Goal: Find specific page/section: Find specific page/section

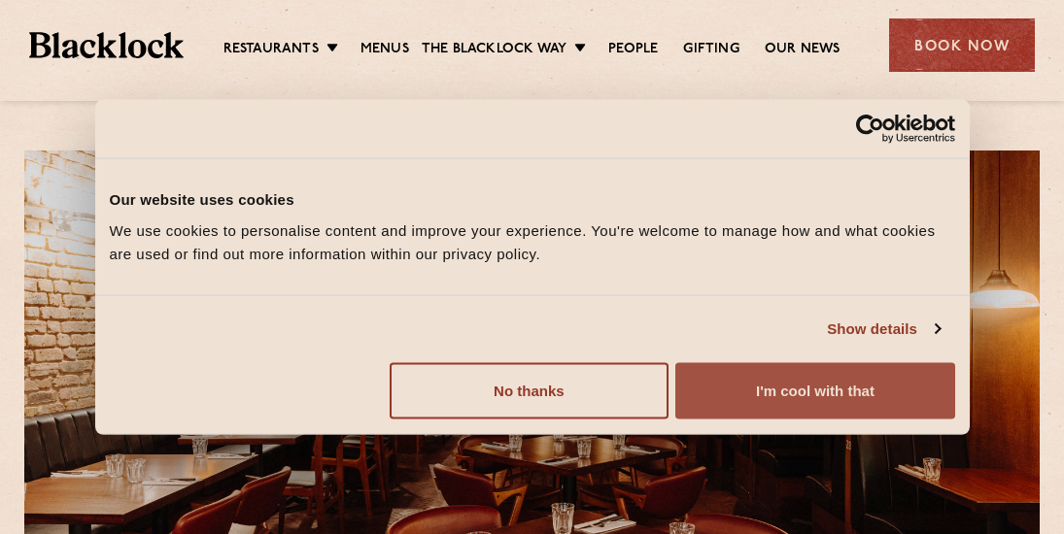
click at [775, 390] on button "I'm cool with that" at bounding box center [814, 390] width 279 height 56
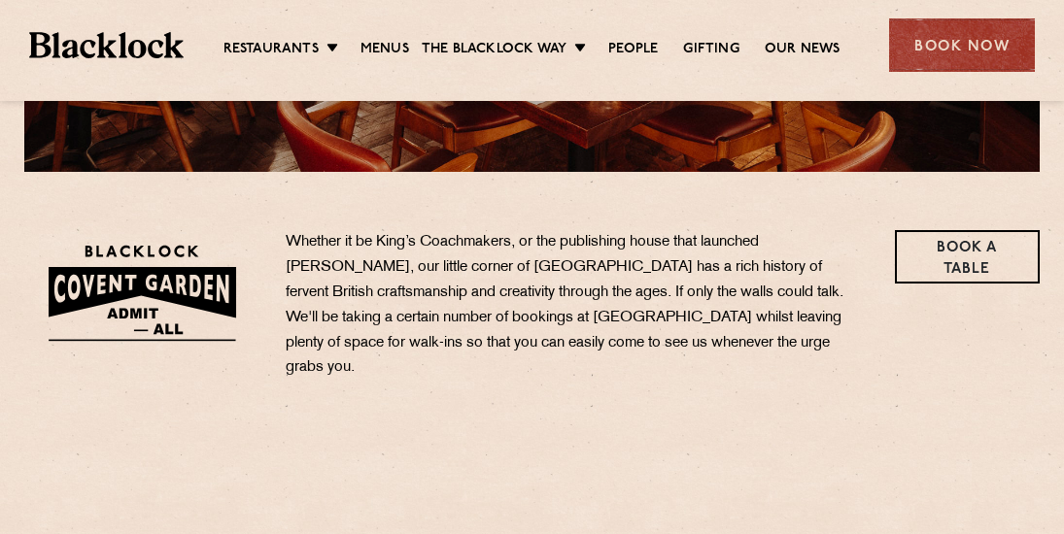
scroll to position [583, 0]
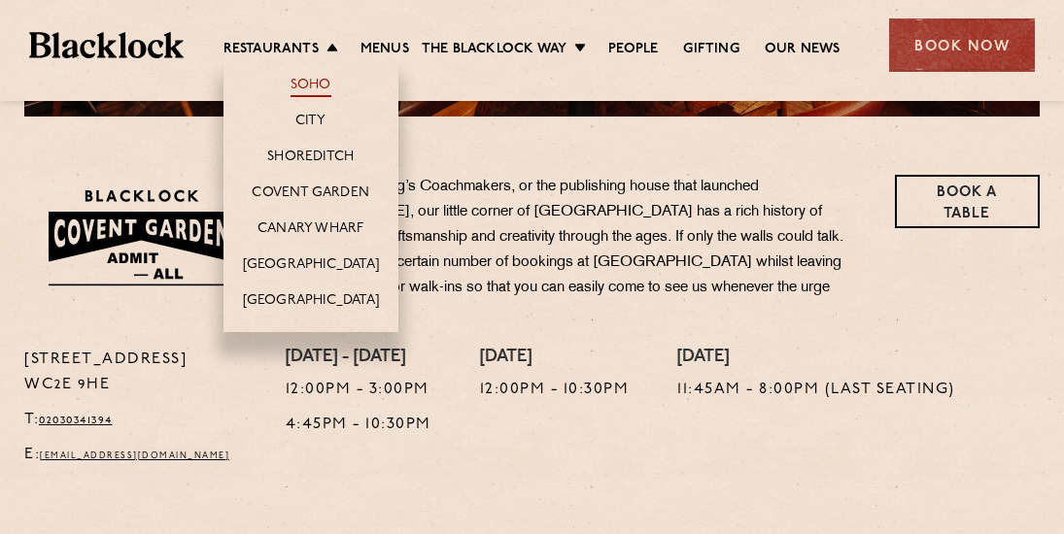
click at [313, 84] on link "Soho" at bounding box center [311, 86] width 41 height 21
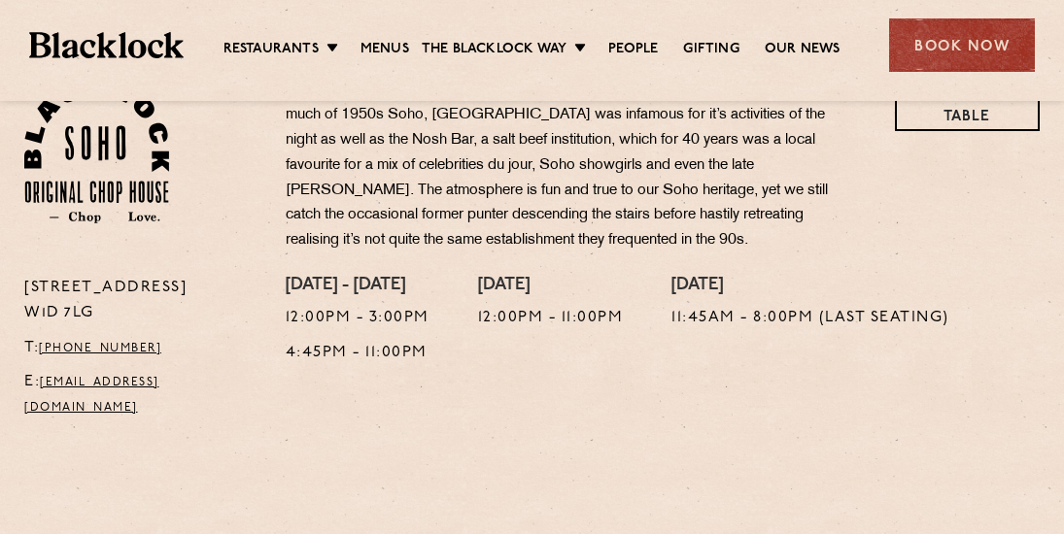
scroll to position [194, 0]
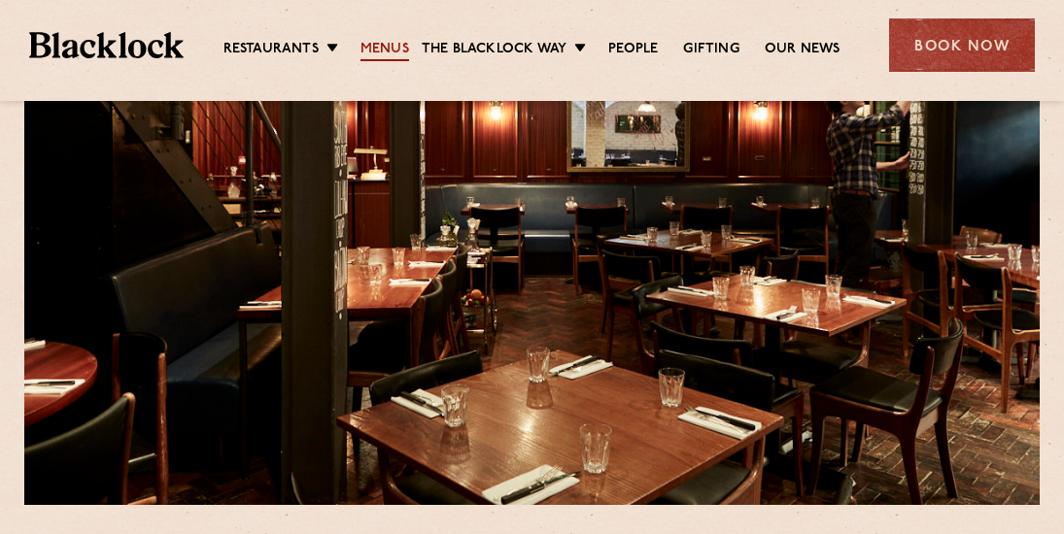
click at [404, 43] on link "Menus" at bounding box center [385, 50] width 49 height 21
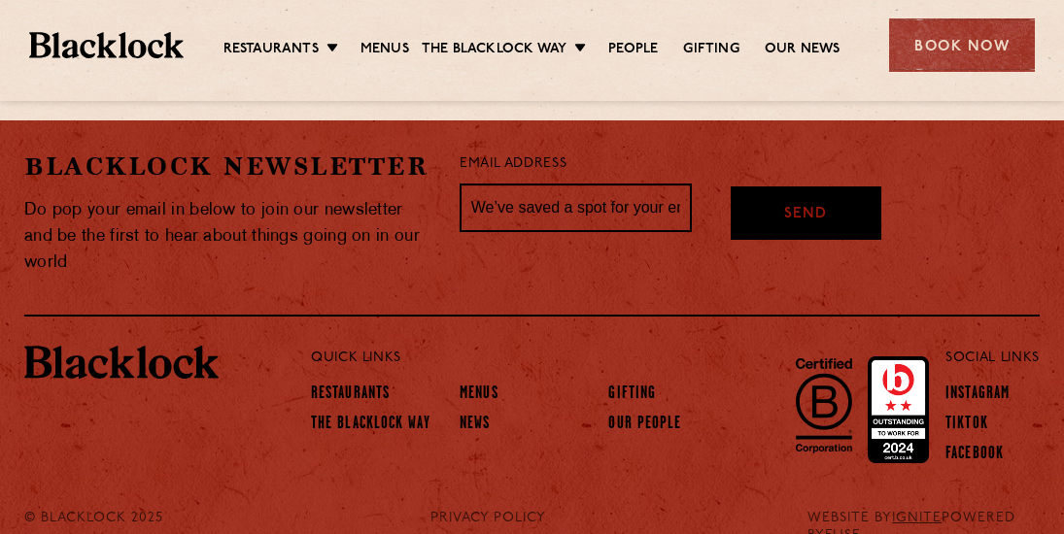
scroll to position [3737, 0]
